Goal: Task Accomplishment & Management: Manage account settings

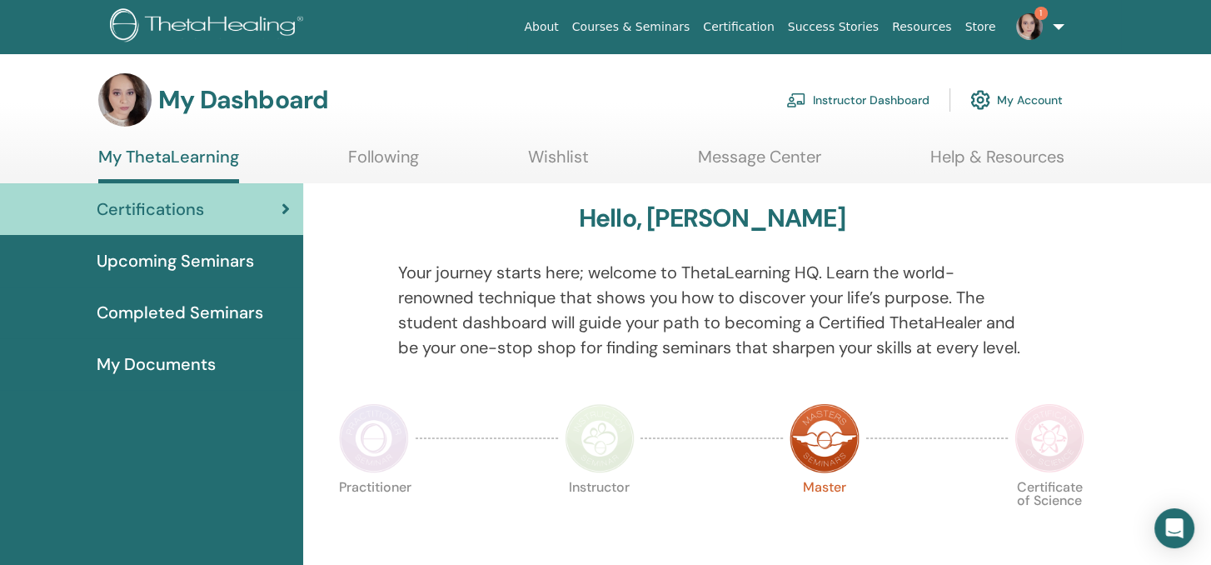
click at [863, 92] on link "Instructor Dashboard" at bounding box center [857, 100] width 143 height 37
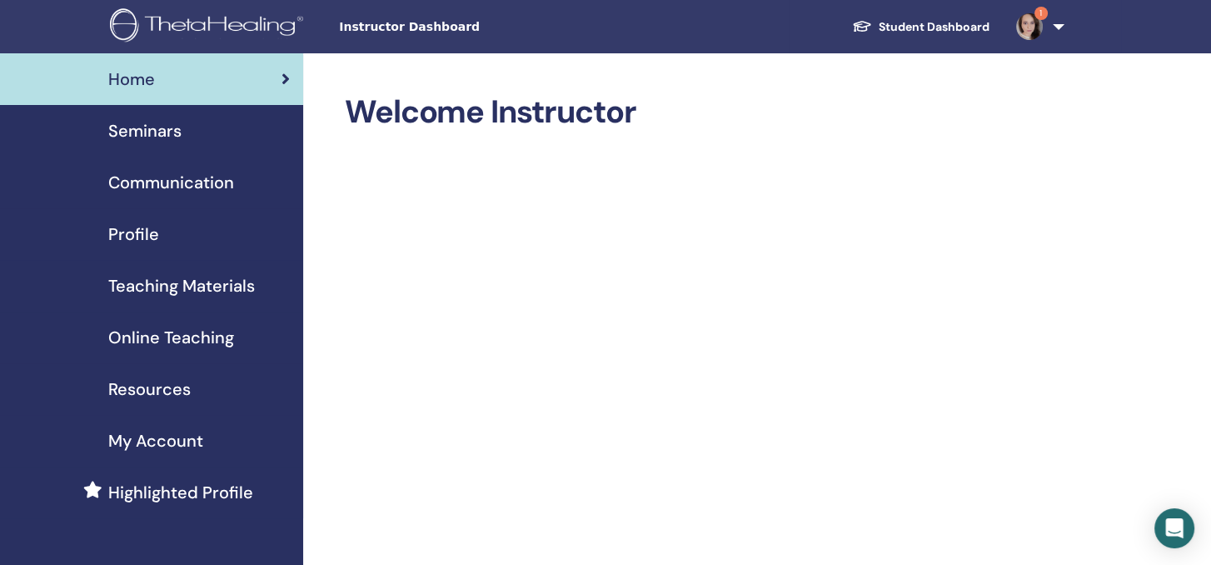
click at [118, 127] on span "Seminars" at bounding box center [144, 130] width 73 height 25
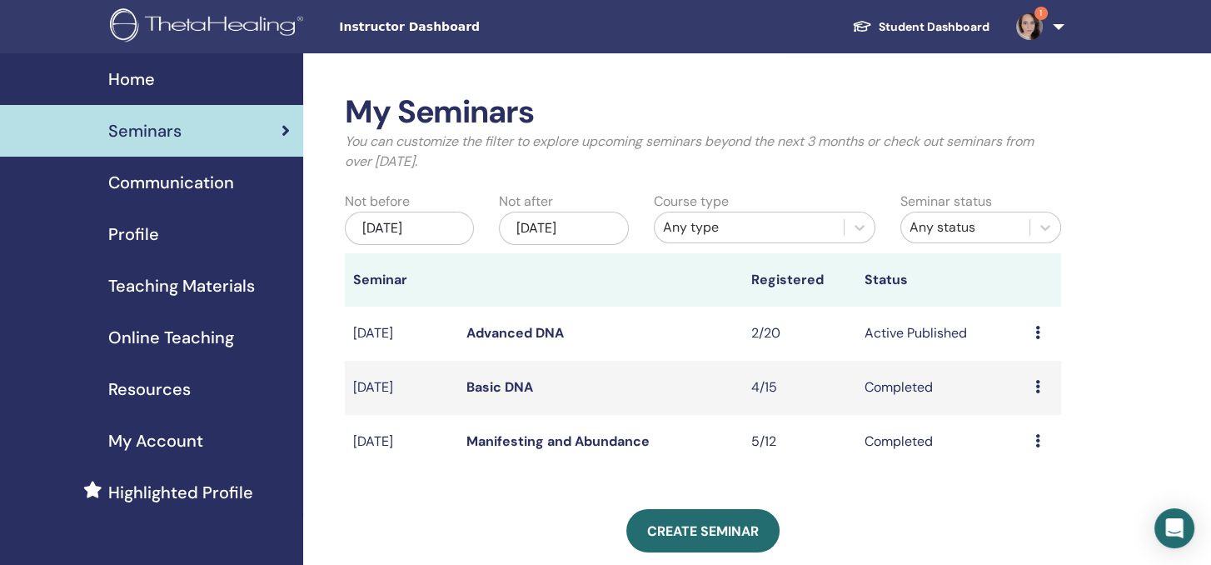
click at [514, 326] on link "Advanced DNA" at bounding box center [514, 332] width 97 height 17
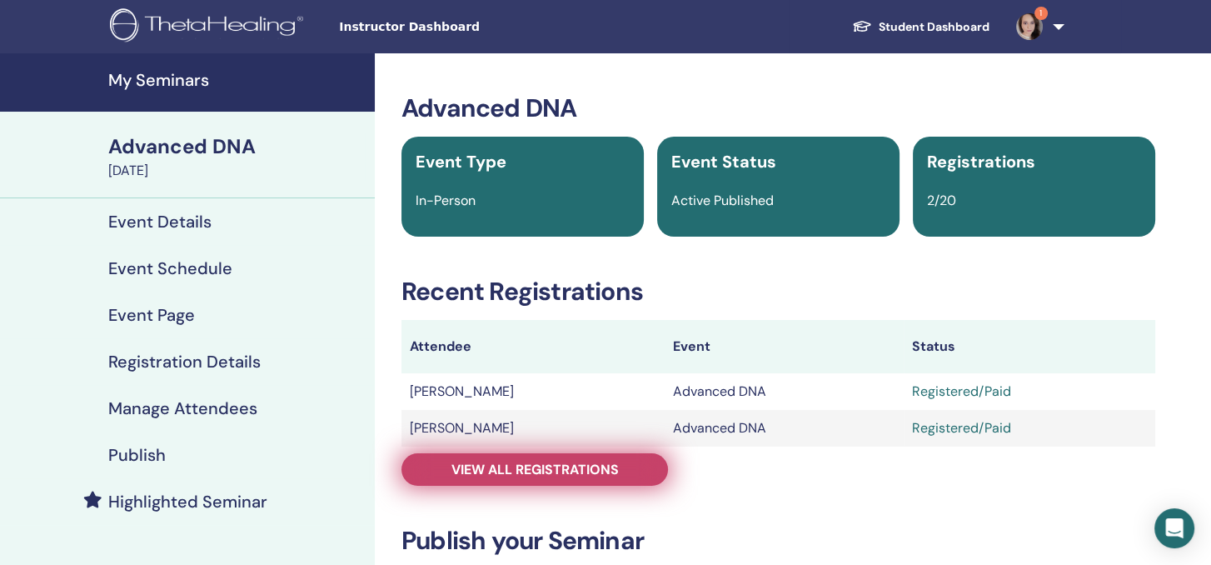
click at [537, 476] on span "View all registrations" at bounding box center [534, 469] width 167 height 17
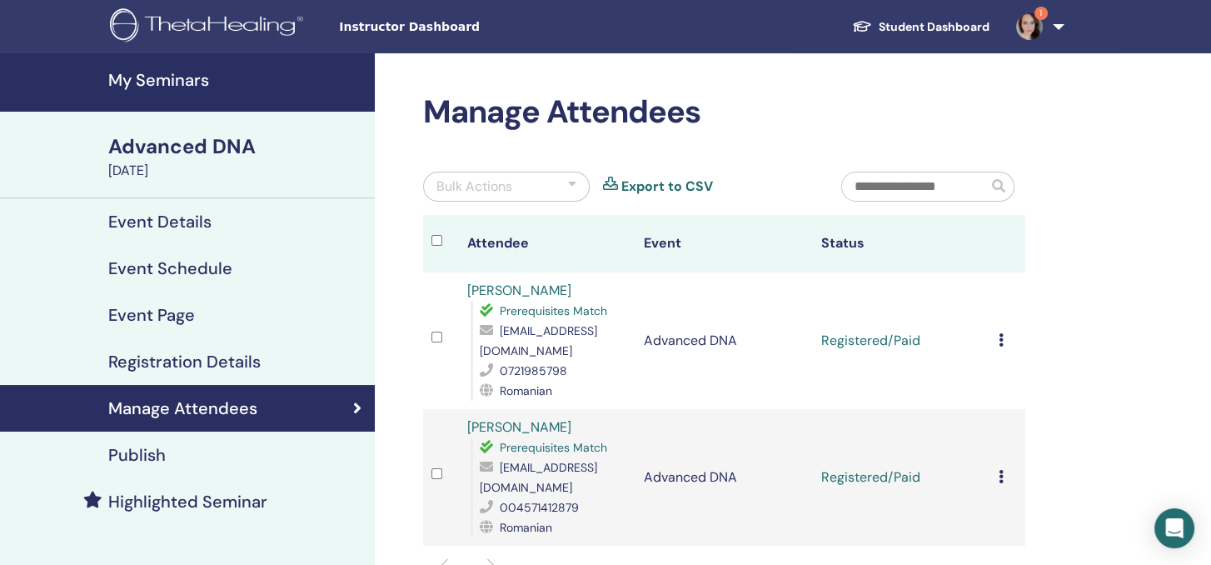
click at [999, 341] on icon at bounding box center [1001, 339] width 5 height 13
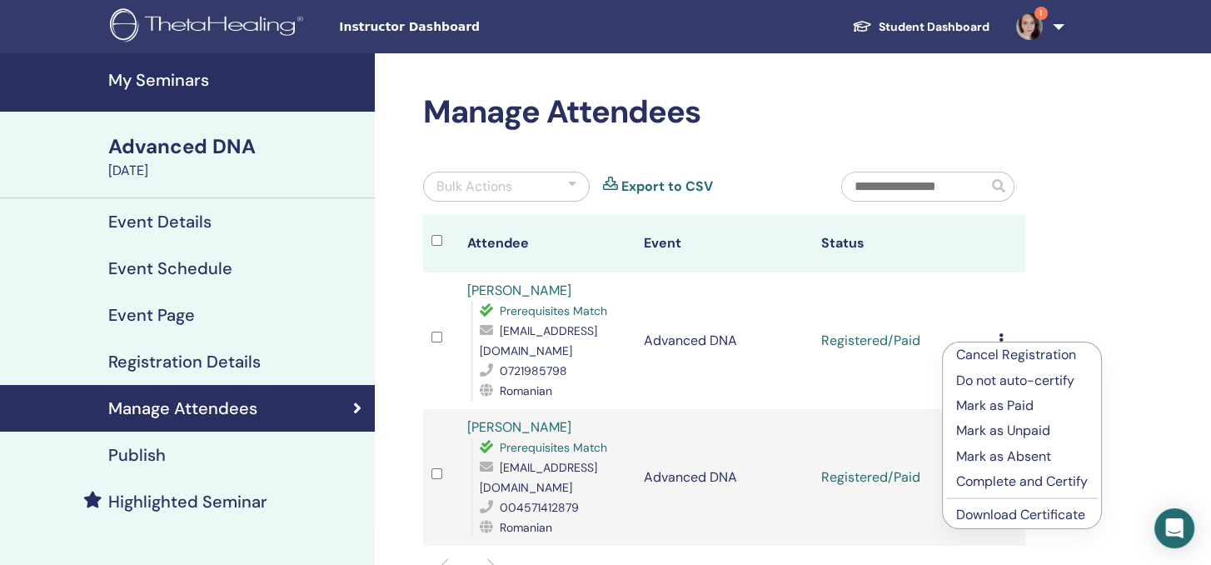
click at [1007, 471] on p "Complete and Certify" at bounding box center [1022, 481] width 132 height 20
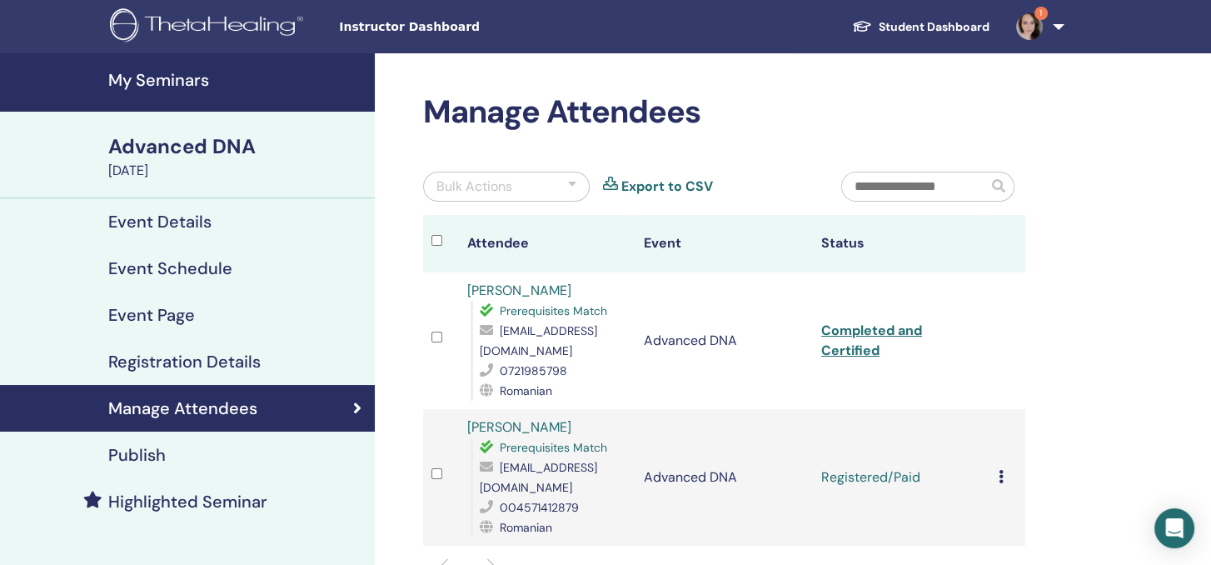
click at [994, 478] on td "Cancel Registration Do not auto-certify Mark as Paid Mark as Unpaid Mark as Abs…" at bounding box center [1008, 477] width 36 height 137
click at [1001, 476] on icon at bounding box center [1001, 476] width 5 height 13
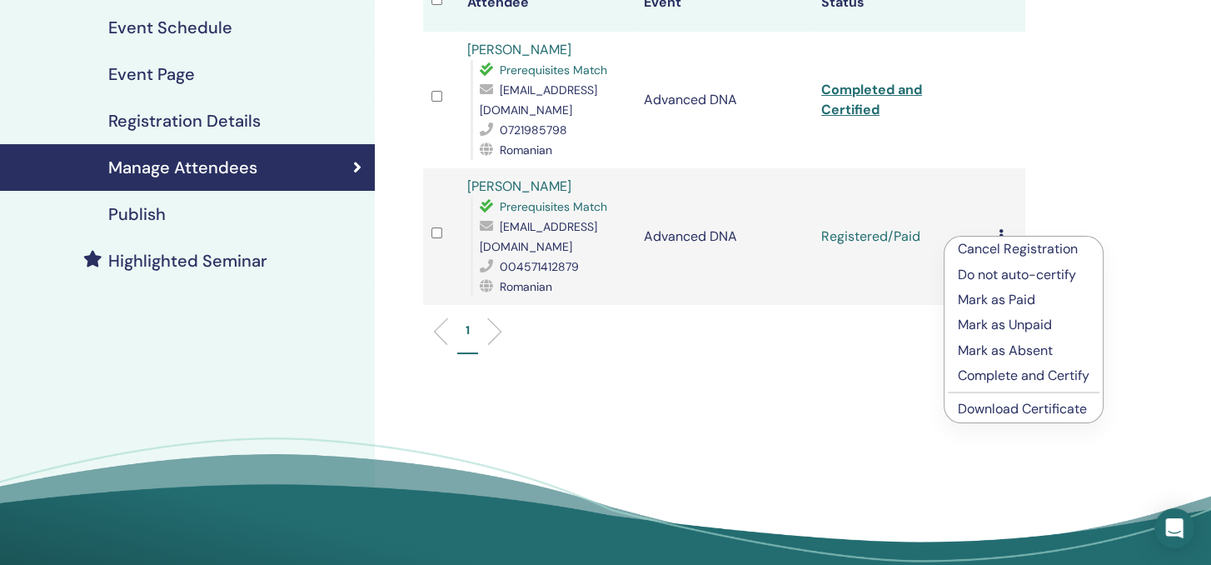
scroll to position [250, 0]
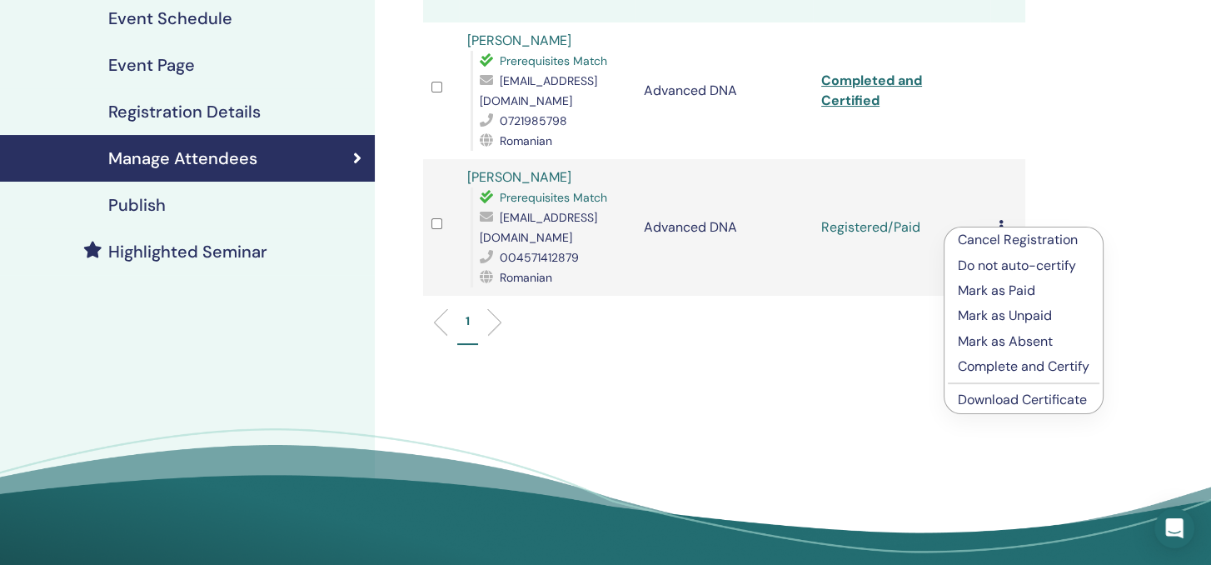
click at [1041, 367] on p "Complete and Certify" at bounding box center [1024, 366] width 132 height 20
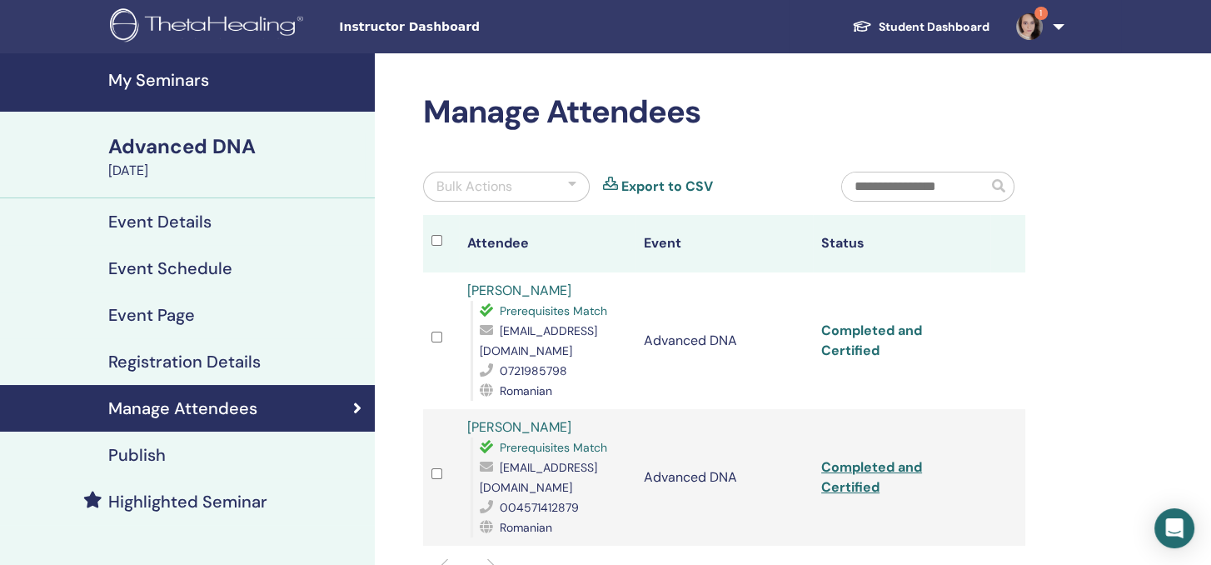
click at [844, 335] on link "Completed and Certified" at bounding box center [871, 339] width 101 height 37
click at [873, 471] on link "Completed and Certified" at bounding box center [871, 476] width 101 height 37
click at [381, 81] on div "Manage Attendees Bulk Actions Export to CSV Attendee Event Status [PERSON_NAME]…" at bounding box center [778, 448] width 807 height 791
click at [410, 79] on div "Manage Attendees Bulk Actions Export to CSV Attendee Event Status [PERSON_NAME]…" at bounding box center [778, 448] width 807 height 791
